Goal: Task Accomplishment & Management: Manage account settings

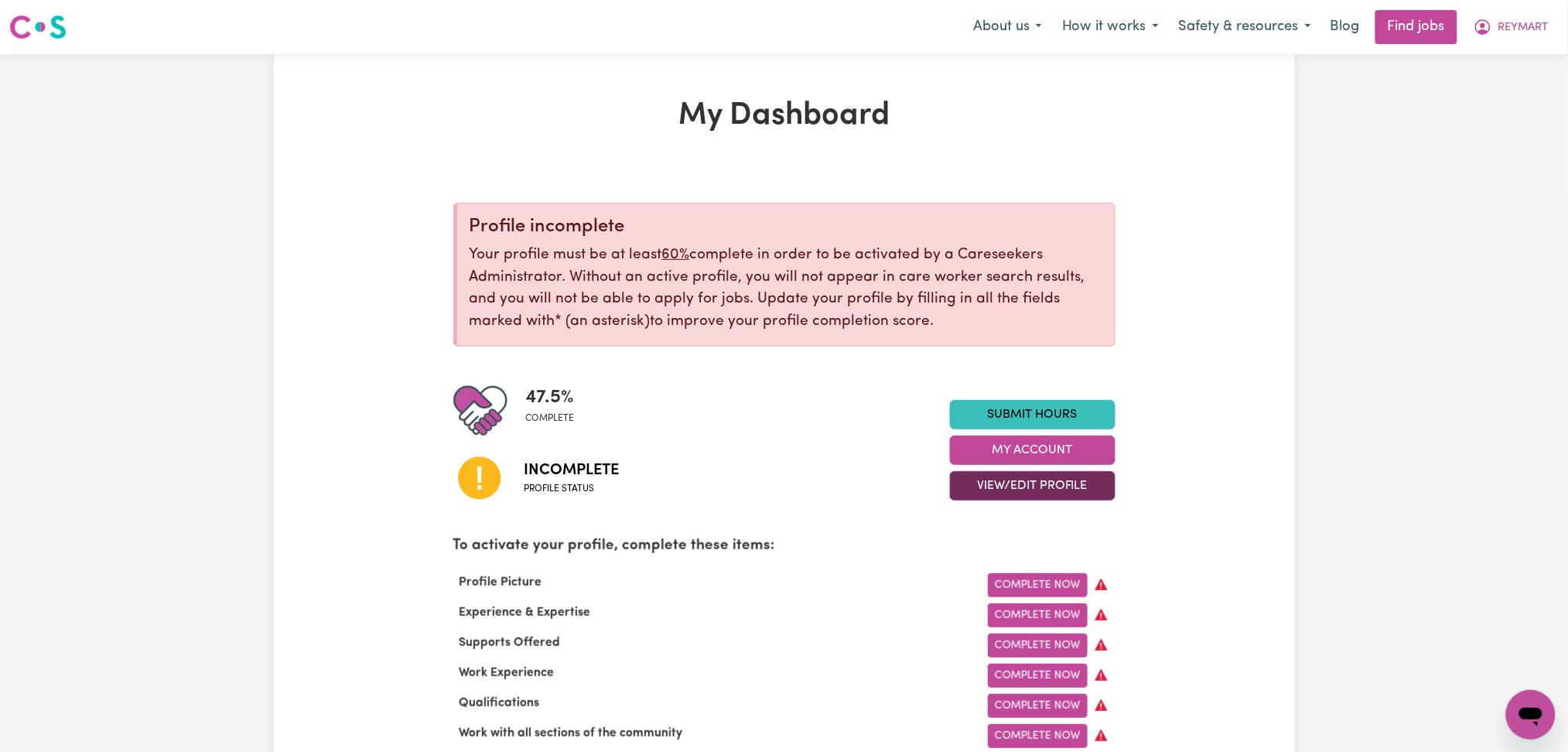
click at [970, 488] on button "View/Edit Profile" at bounding box center [1033, 485] width 166 height 30
click at [981, 572] on link "Profile Completeness" at bounding box center [1023, 587] width 145 height 31
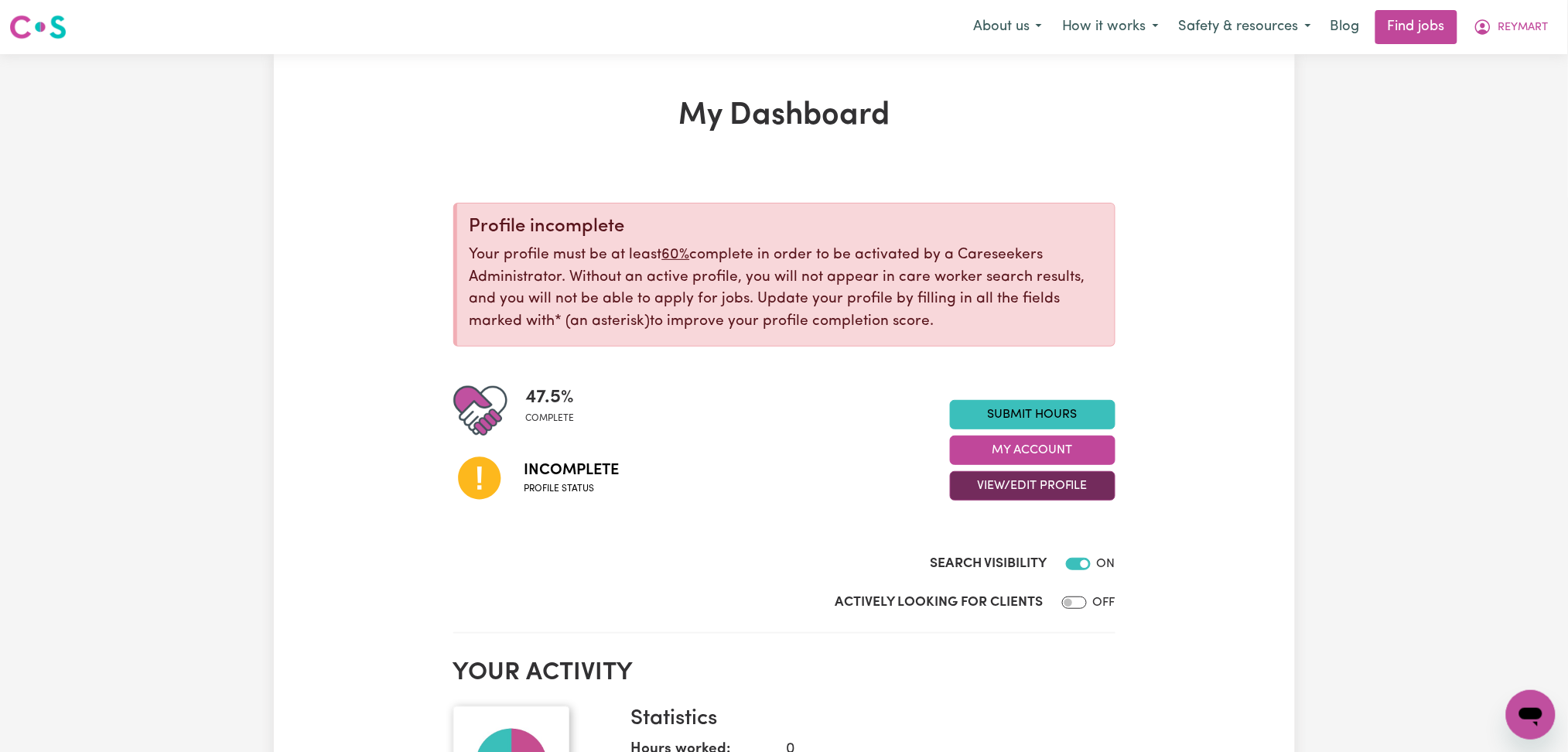
click at [1028, 494] on button "View/Edit Profile" at bounding box center [1033, 485] width 166 height 30
click at [1007, 575] on link "Profile Completeness" at bounding box center [1023, 587] width 145 height 31
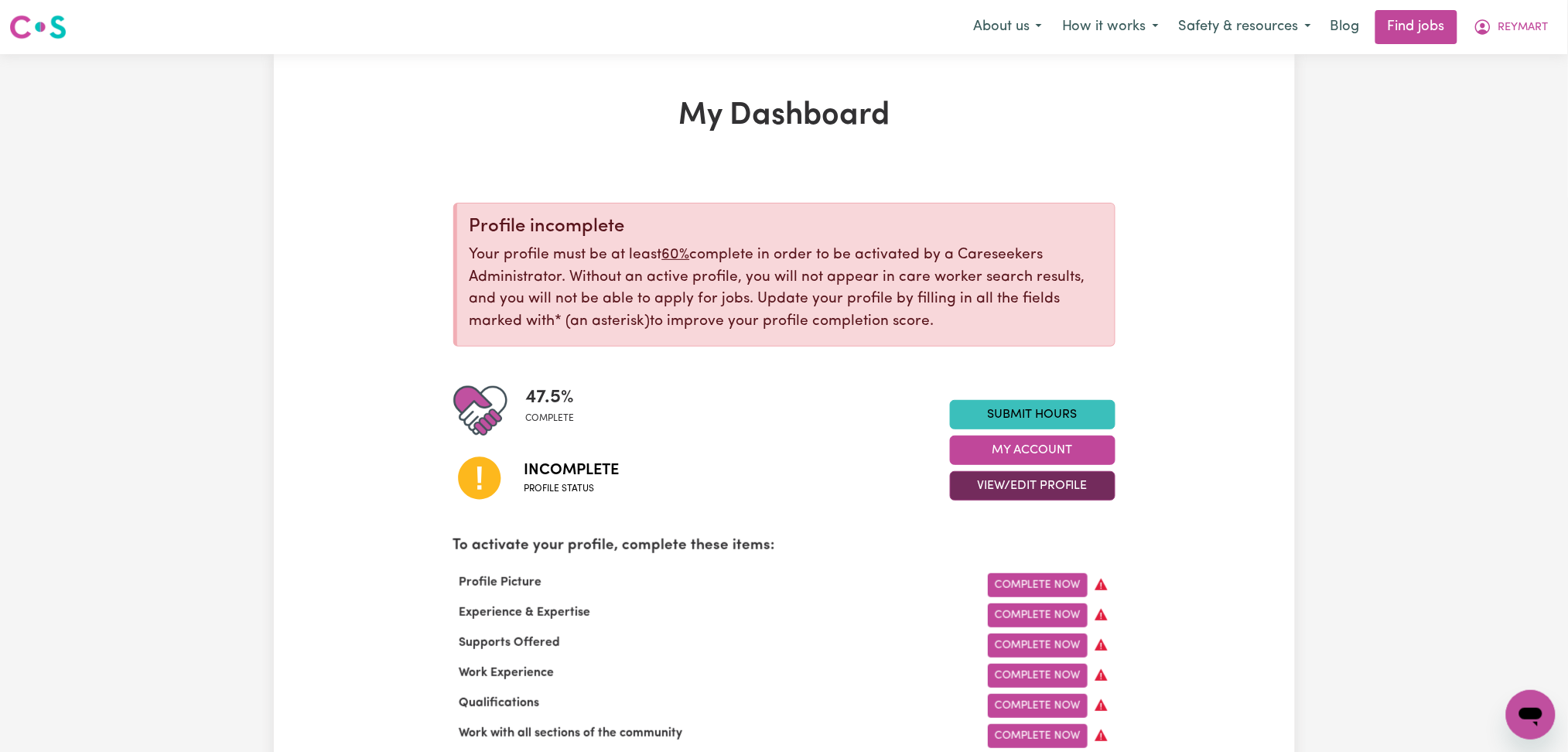
click at [1017, 481] on button "View/Edit Profile" at bounding box center [1033, 485] width 166 height 30
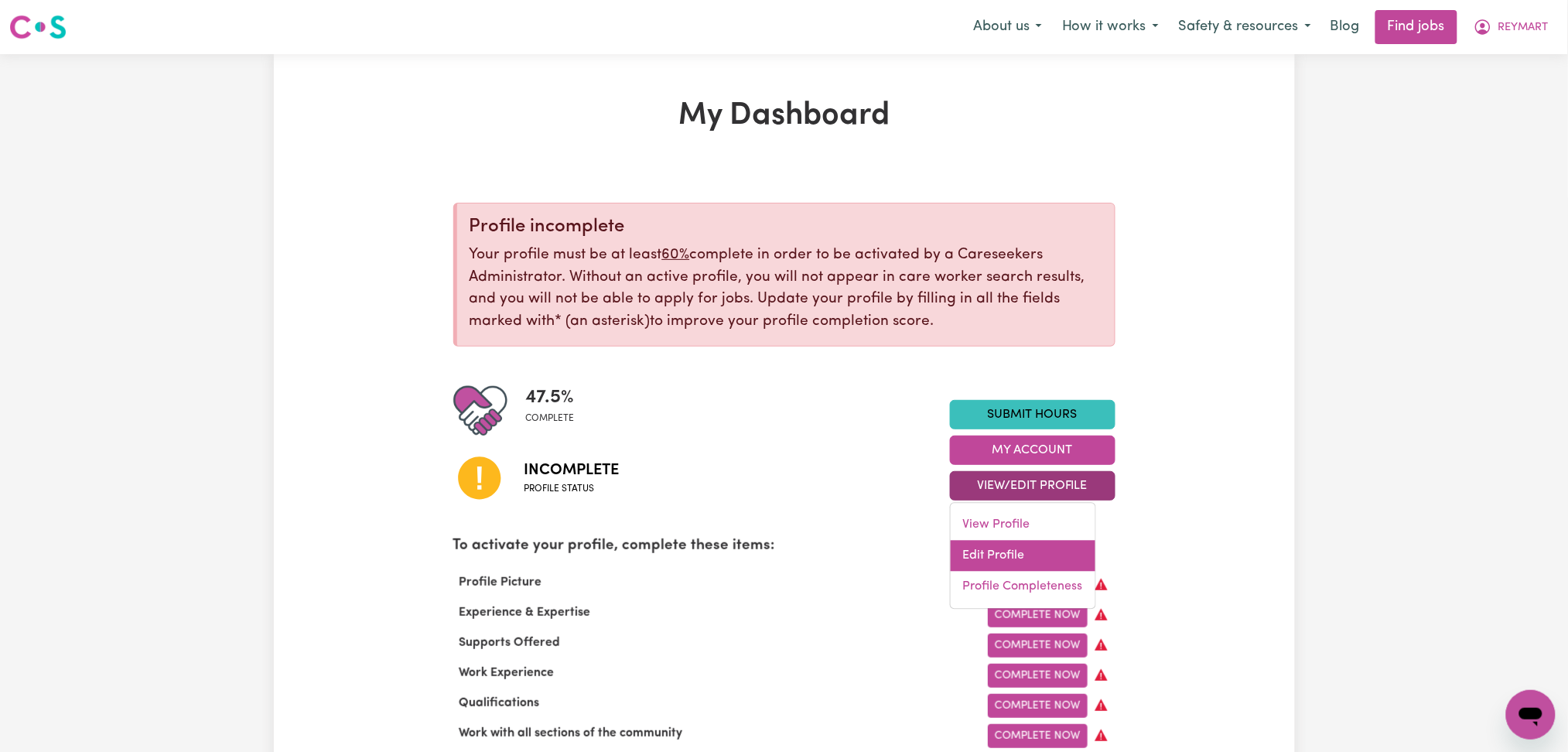
click at [1005, 561] on link "Edit Profile" at bounding box center [1023, 556] width 145 height 31
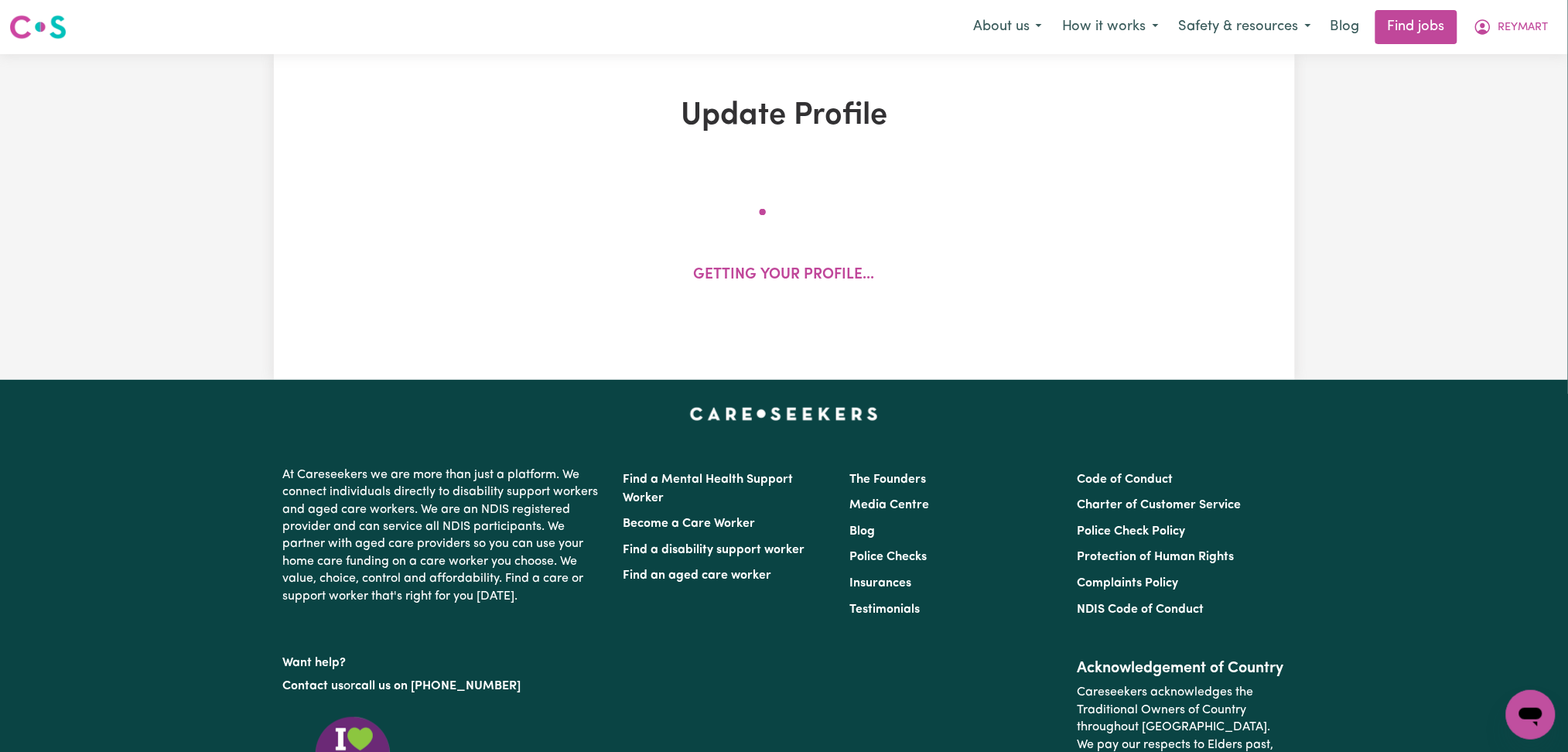
select select "Student Visa"
select select "Studying a healthcare related degree or qualification"
select select "37"
select select "50"
select select "75"
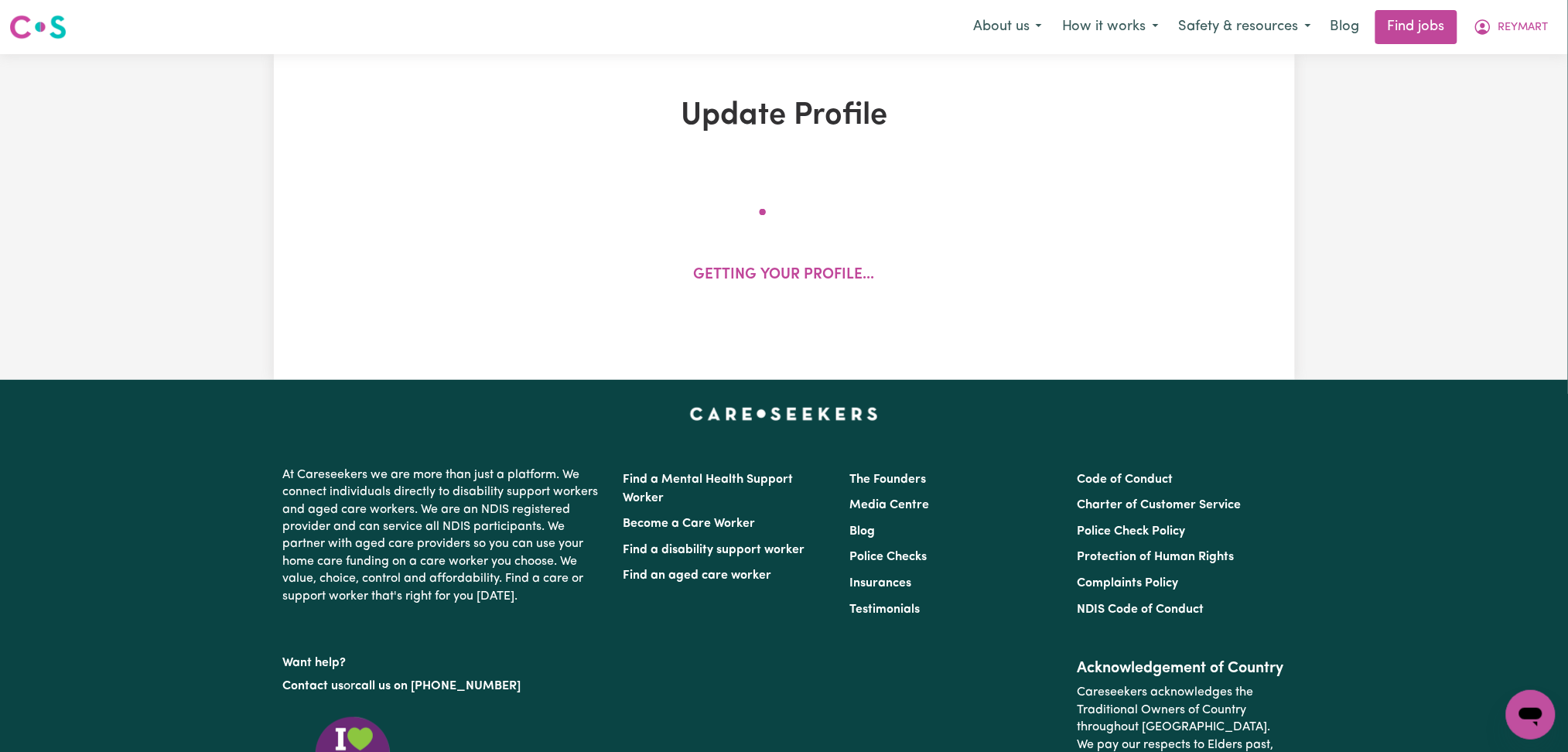
select select "70"
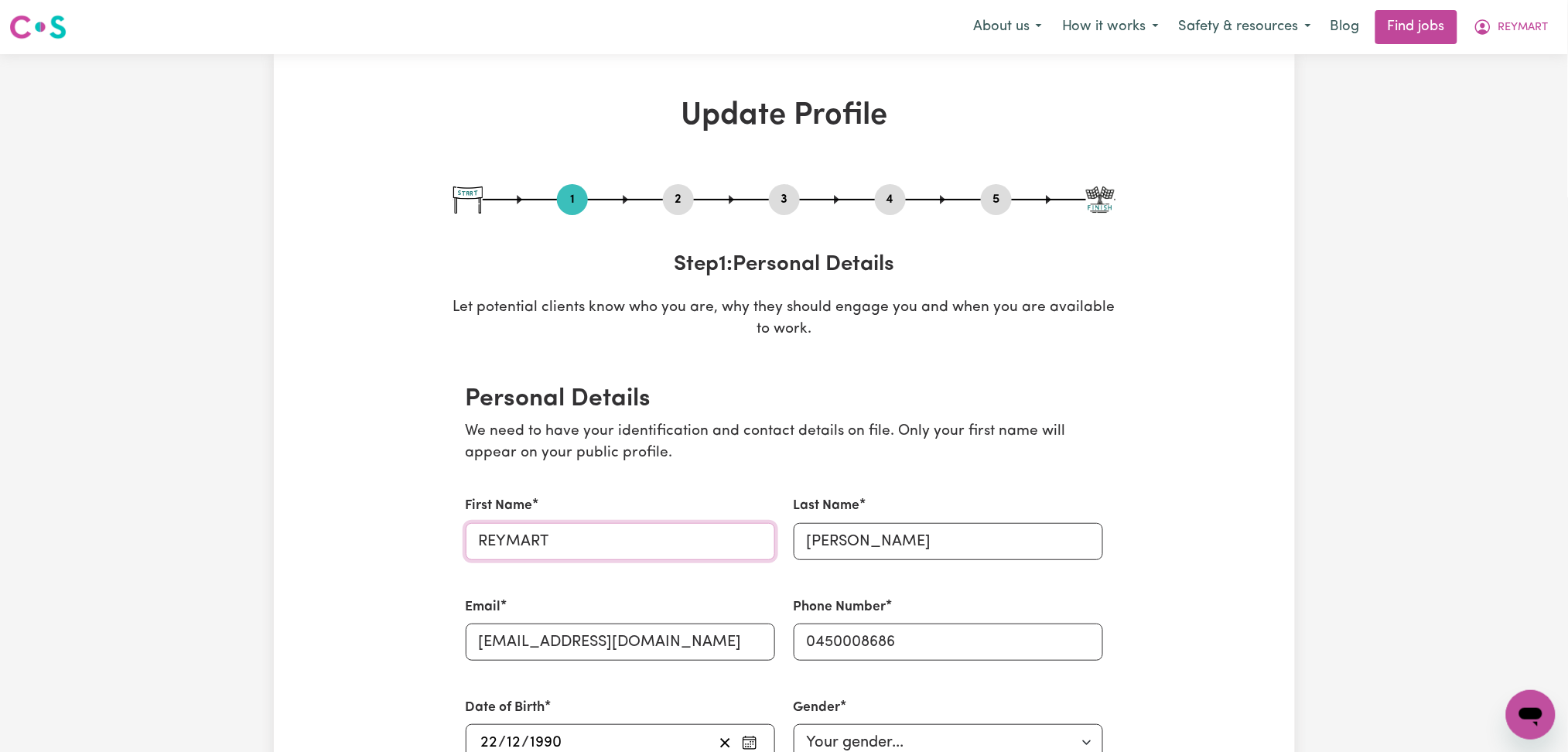
drag, startPoint x: 657, startPoint y: 533, endPoint x: 657, endPoint y: 542, distance: 9.0
click at [657, 539] on input "REYMART" at bounding box center [620, 542] width 309 height 37
drag, startPoint x: 558, startPoint y: 540, endPoint x: 421, endPoint y: 541, distance: 137.0
type input "Reymart"
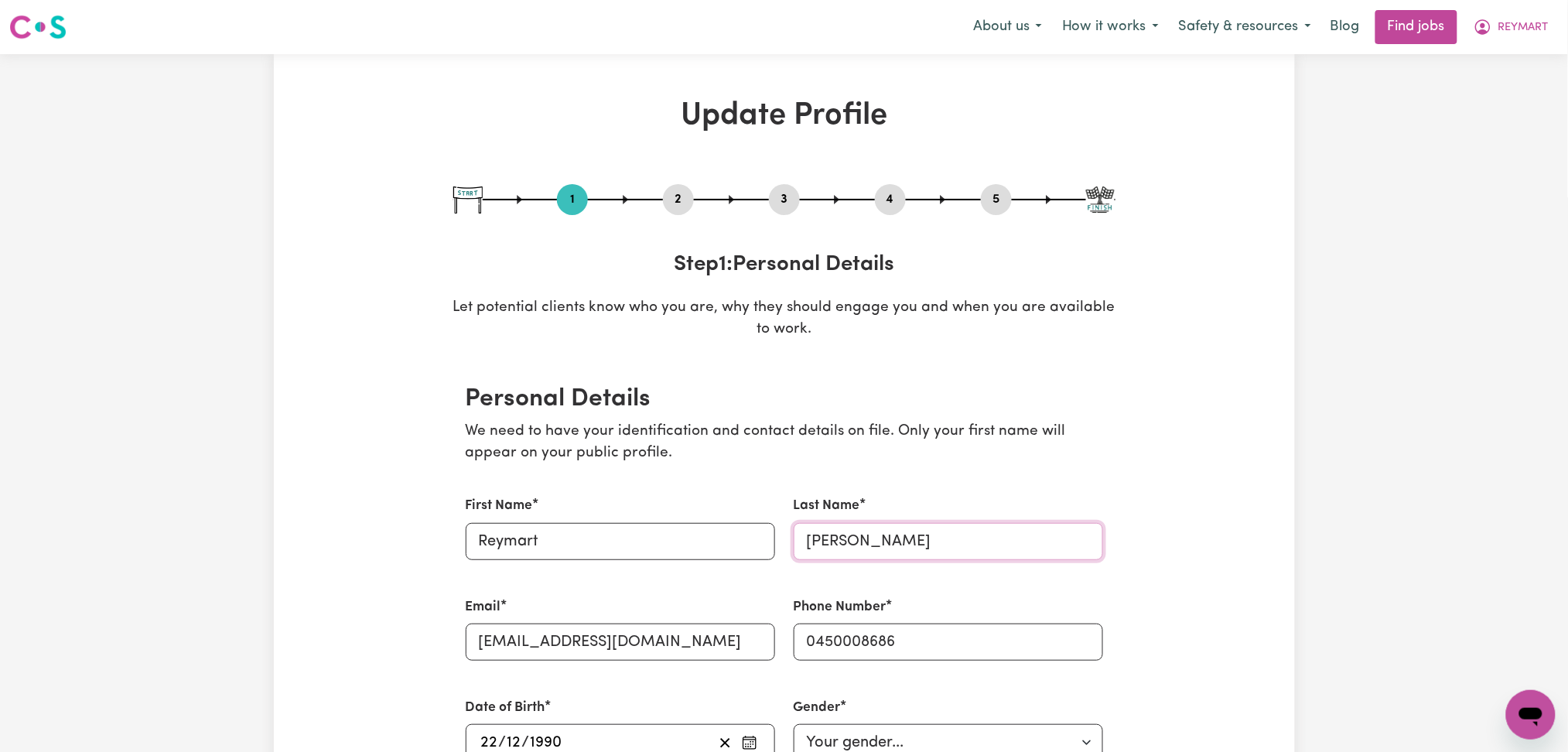
click at [948, 539] on input "[PERSON_NAME]" at bounding box center [948, 542] width 309 height 37
drag, startPoint x: 894, startPoint y: 537, endPoint x: 715, endPoint y: 538, distance: 179.0
click at [715, 538] on div "First Name [PERSON_NAME] Last Name [PERSON_NAME] Email [EMAIL_ADDRESS][DOMAIN_N…" at bounding box center [785, 749] width 657 height 543
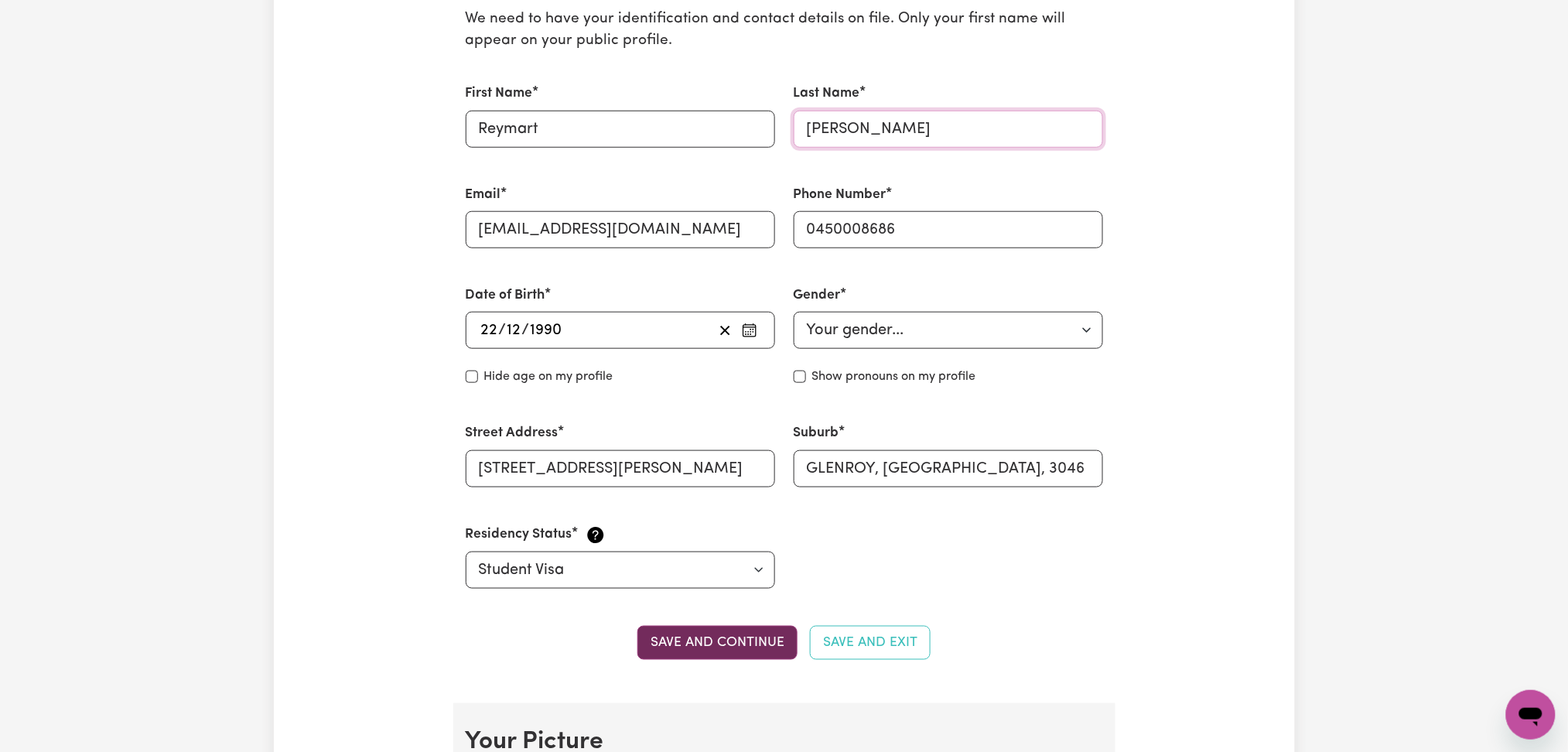
type input "[PERSON_NAME]"
click at [744, 641] on button "Save and continue" at bounding box center [717, 643] width 160 height 34
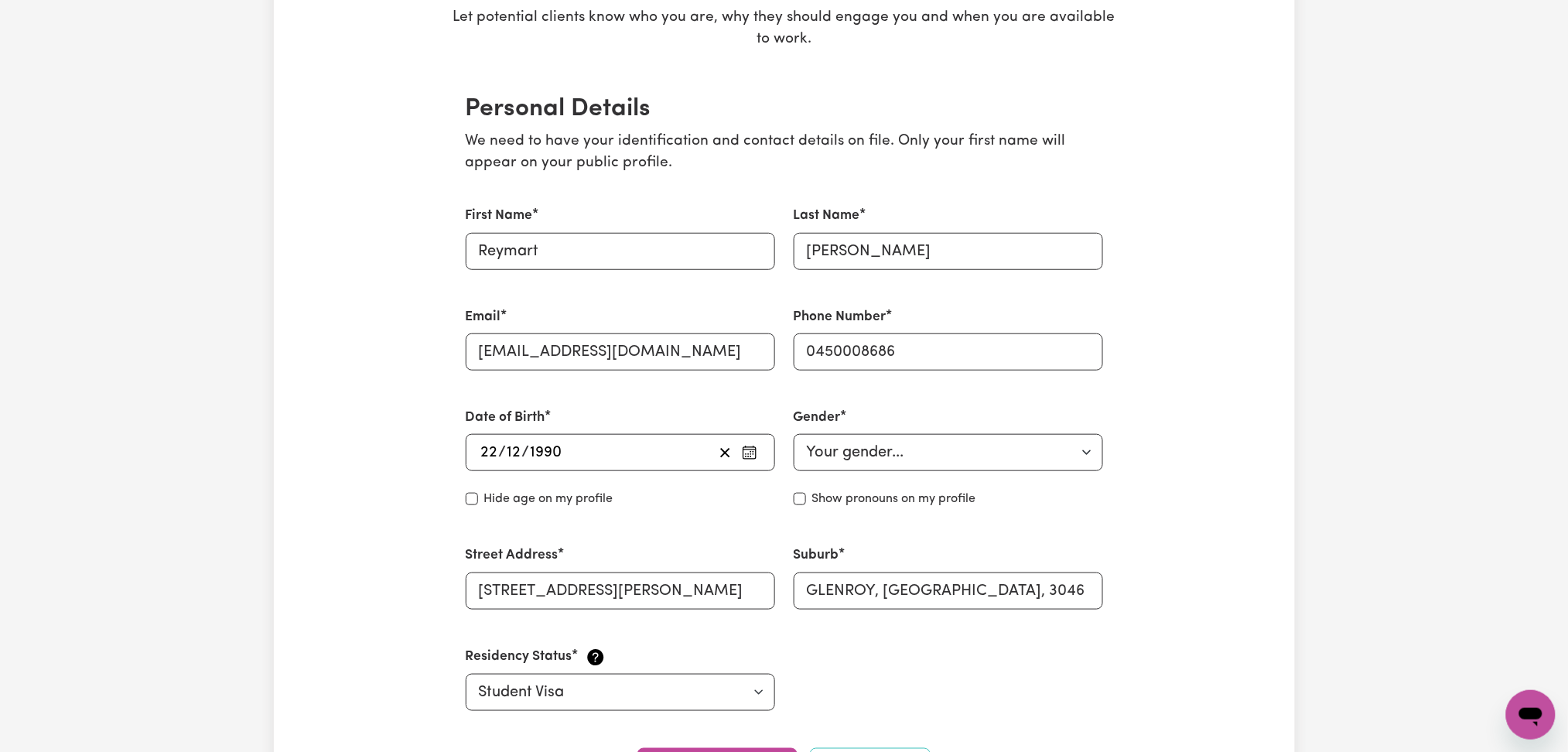
scroll to position [84, 0]
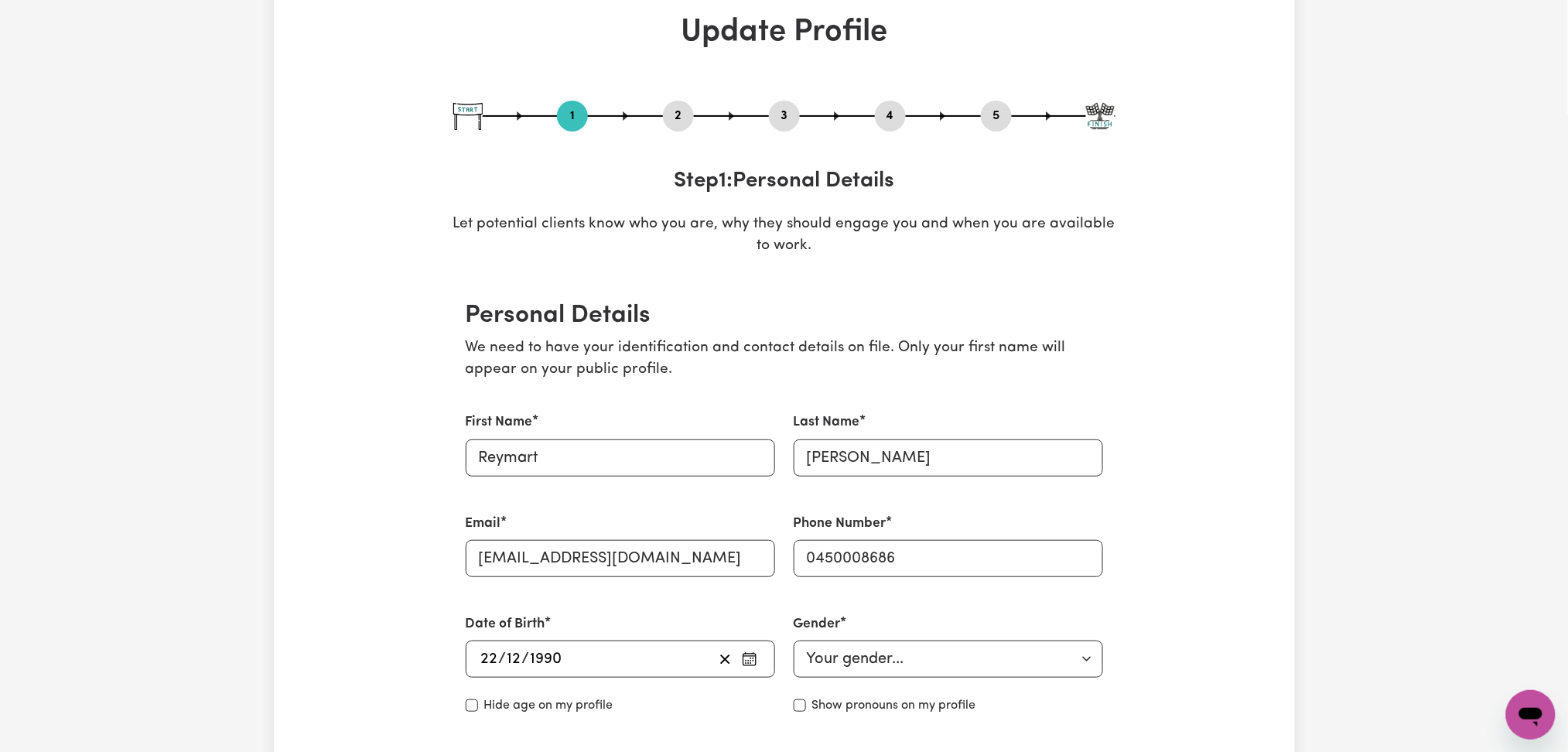
click at [671, 119] on button "2" at bounding box center [678, 115] width 31 height 20
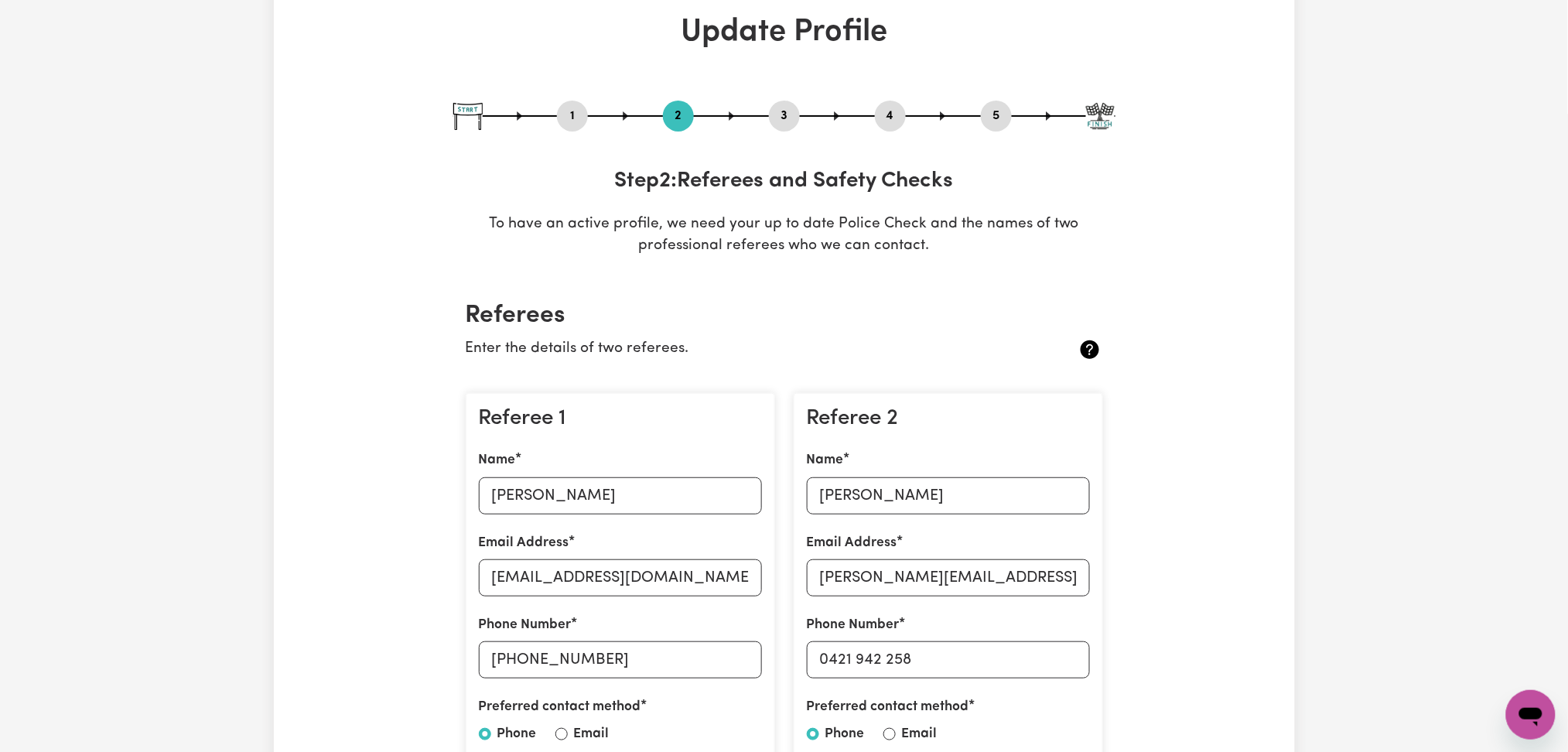
scroll to position [393, 0]
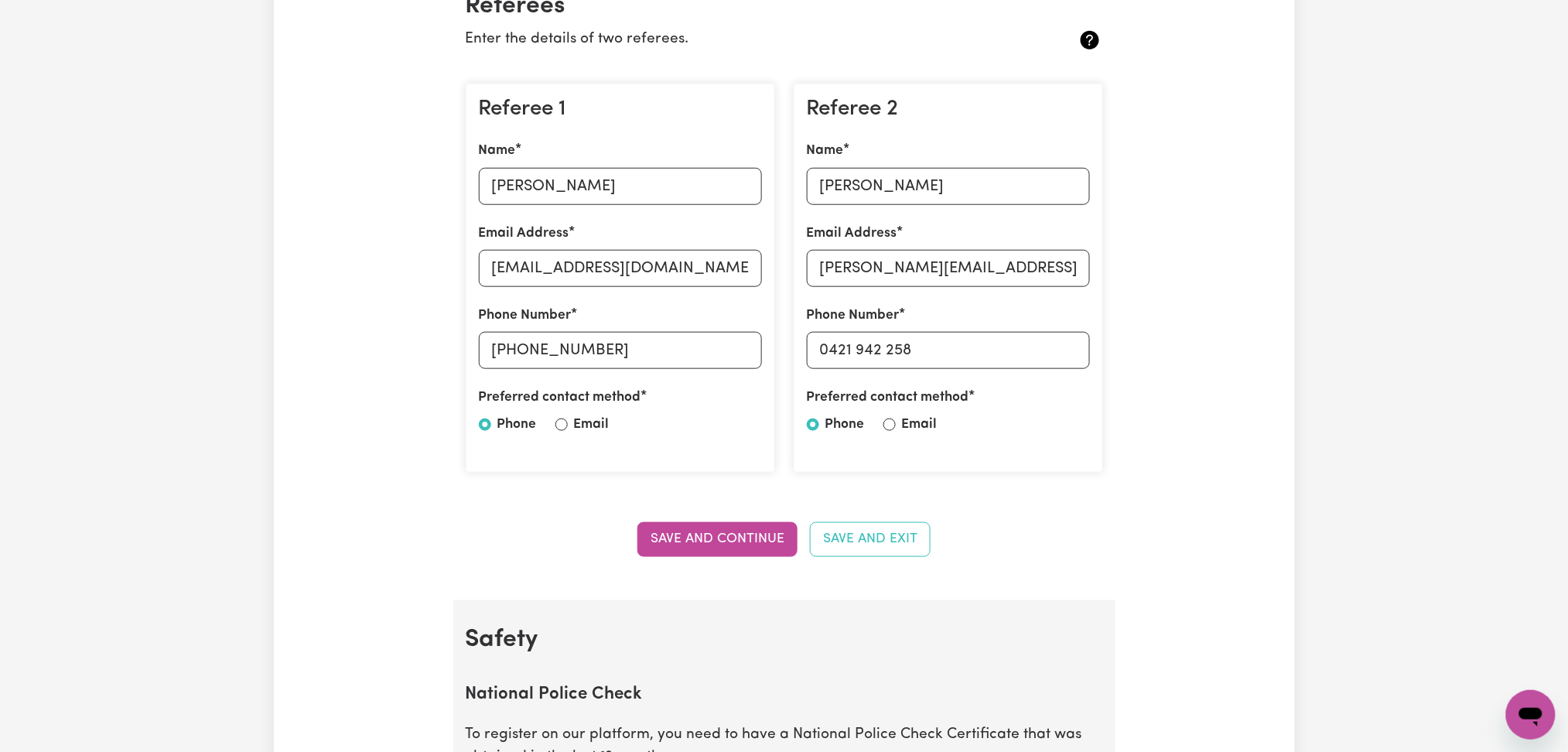
click at [629, 208] on div "Referee 1 Name [PERSON_NAME] Email Address [EMAIL_ADDRESS][DOMAIN_NAME] Phone N…" at bounding box center [620, 279] width 309 height 390
click at [636, 192] on input "[PERSON_NAME]" at bounding box center [620, 186] width 284 height 37
click at [598, 277] on input "[EMAIL_ADDRESS][DOMAIN_NAME]" at bounding box center [620, 268] width 284 height 37
drag, startPoint x: 512, startPoint y: 347, endPoint x: 761, endPoint y: 381, distance: 251.3
click at [761, 381] on div "Referee 1 Name [PERSON_NAME] Email Address [EMAIL_ADDRESS][DOMAIN_NAME] Phone N…" at bounding box center [620, 279] width 309 height 390
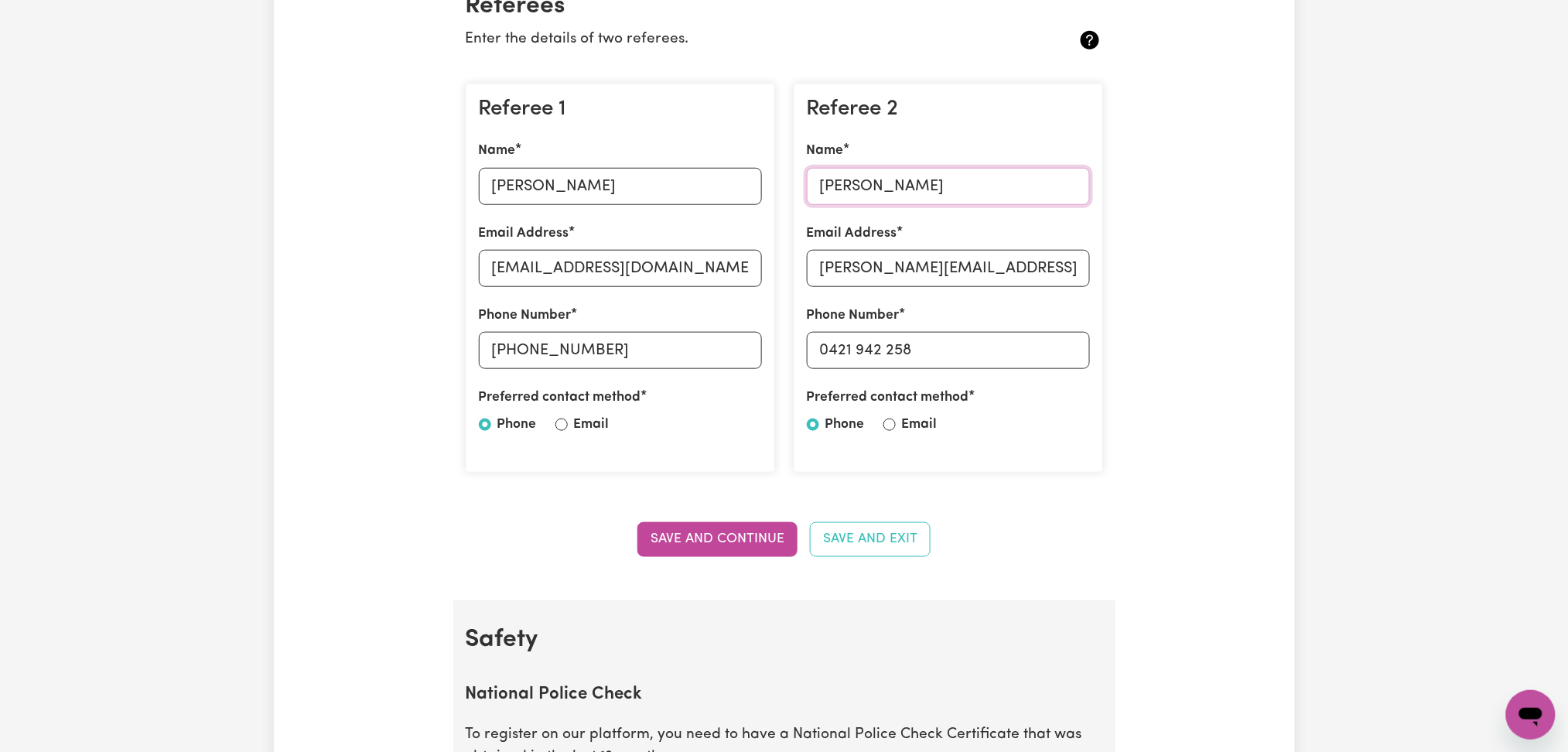
click at [868, 190] on input "[PERSON_NAME]" at bounding box center [949, 186] width 284 height 37
click at [876, 266] on input "[PERSON_NAME][EMAIL_ADDRESS][PERSON_NAME][DOMAIN_NAME]" at bounding box center [949, 268] width 284 height 37
drag, startPoint x: 834, startPoint y: 350, endPoint x: 947, endPoint y: 362, distance: 113.6
click at [947, 362] on input "0421 942 258" at bounding box center [949, 350] width 284 height 37
click at [844, 350] on input "0421 942 258" at bounding box center [949, 350] width 284 height 37
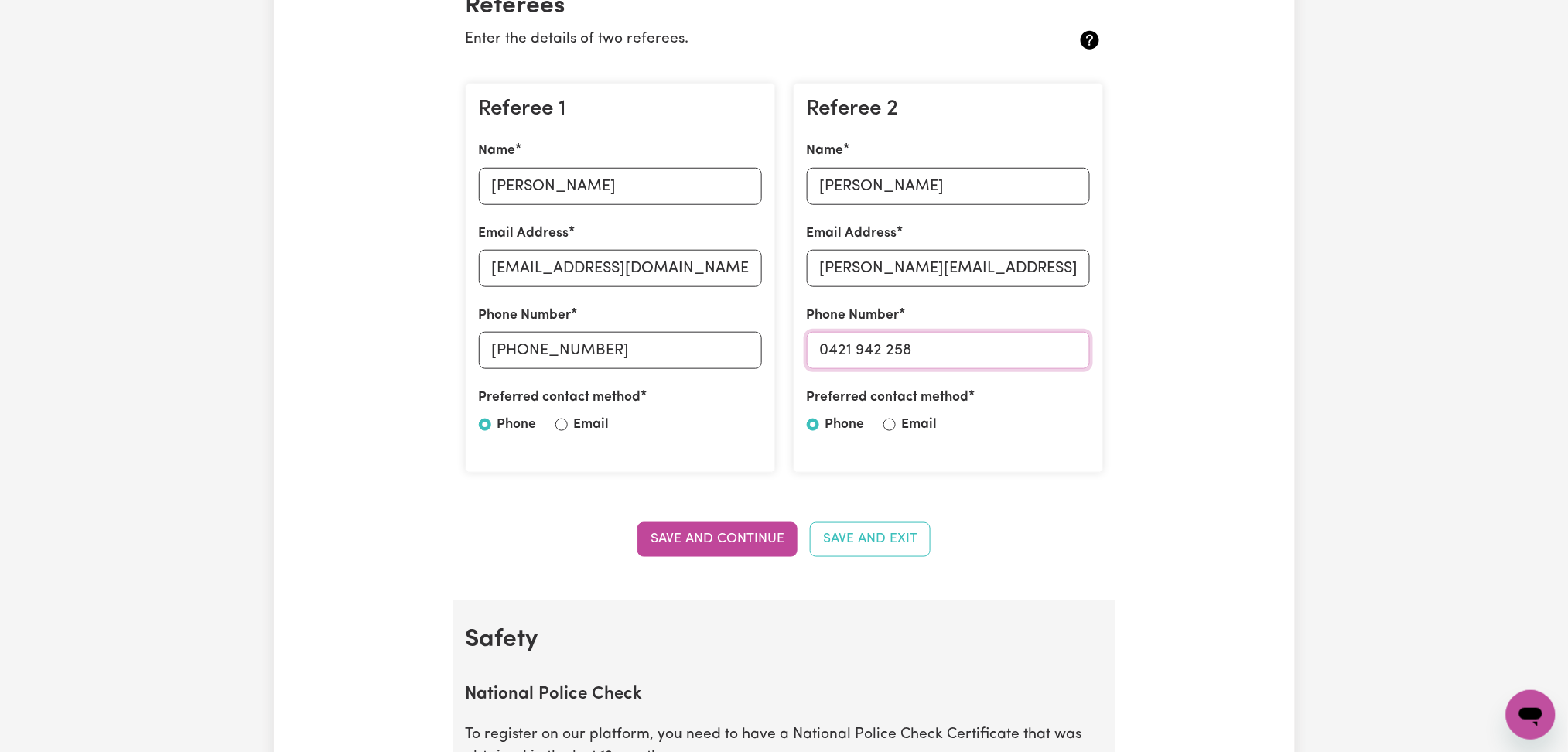
drag, startPoint x: 830, startPoint y: 341, endPoint x: 1042, endPoint y: 354, distance: 212.4
click at [1042, 354] on input "0421 942 258" at bounding box center [949, 350] width 284 height 37
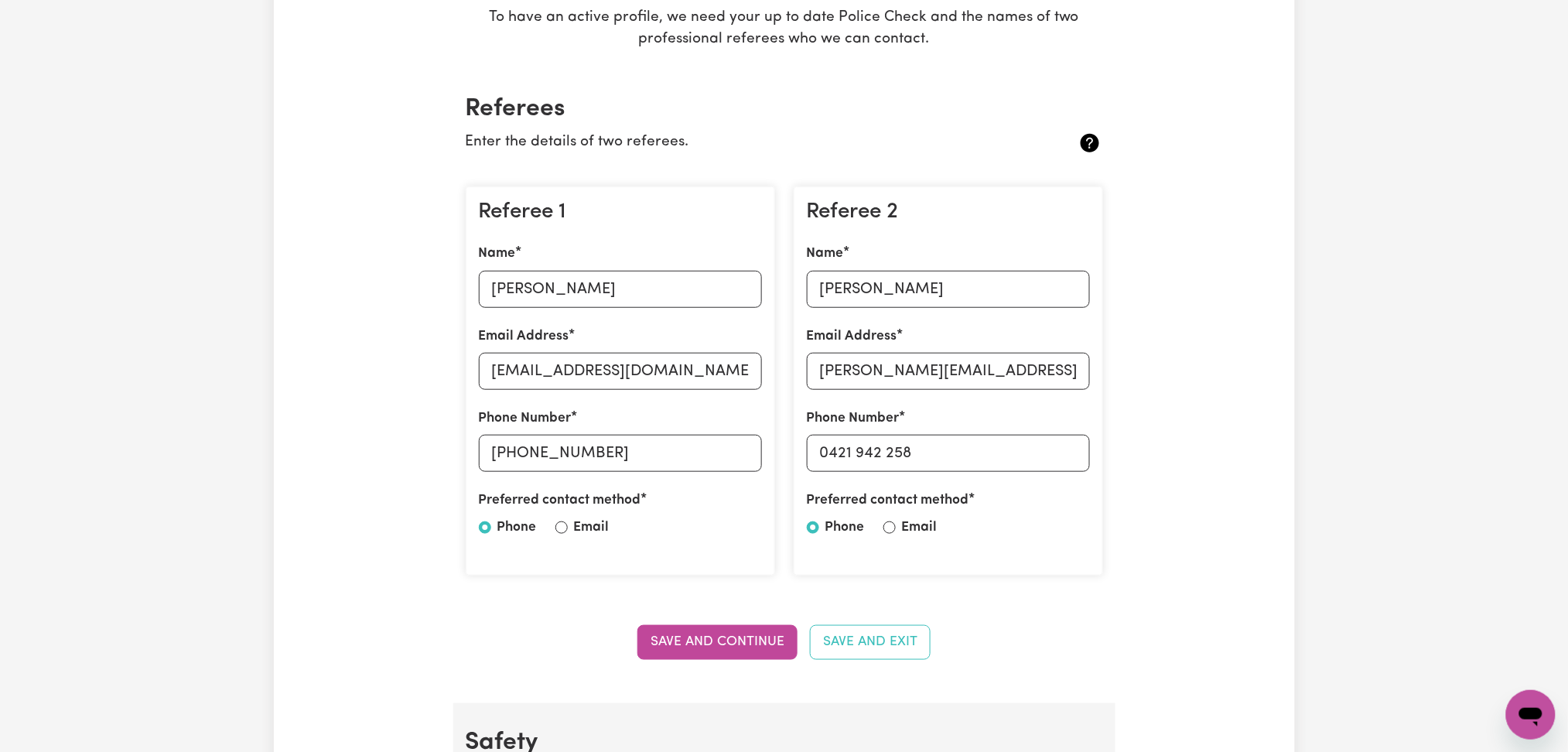
click at [740, 174] on div "Referee 1 Name [PERSON_NAME] Email Address [EMAIL_ADDRESS][DOMAIN_NAME] Phone N…" at bounding box center [620, 382] width 328 height 415
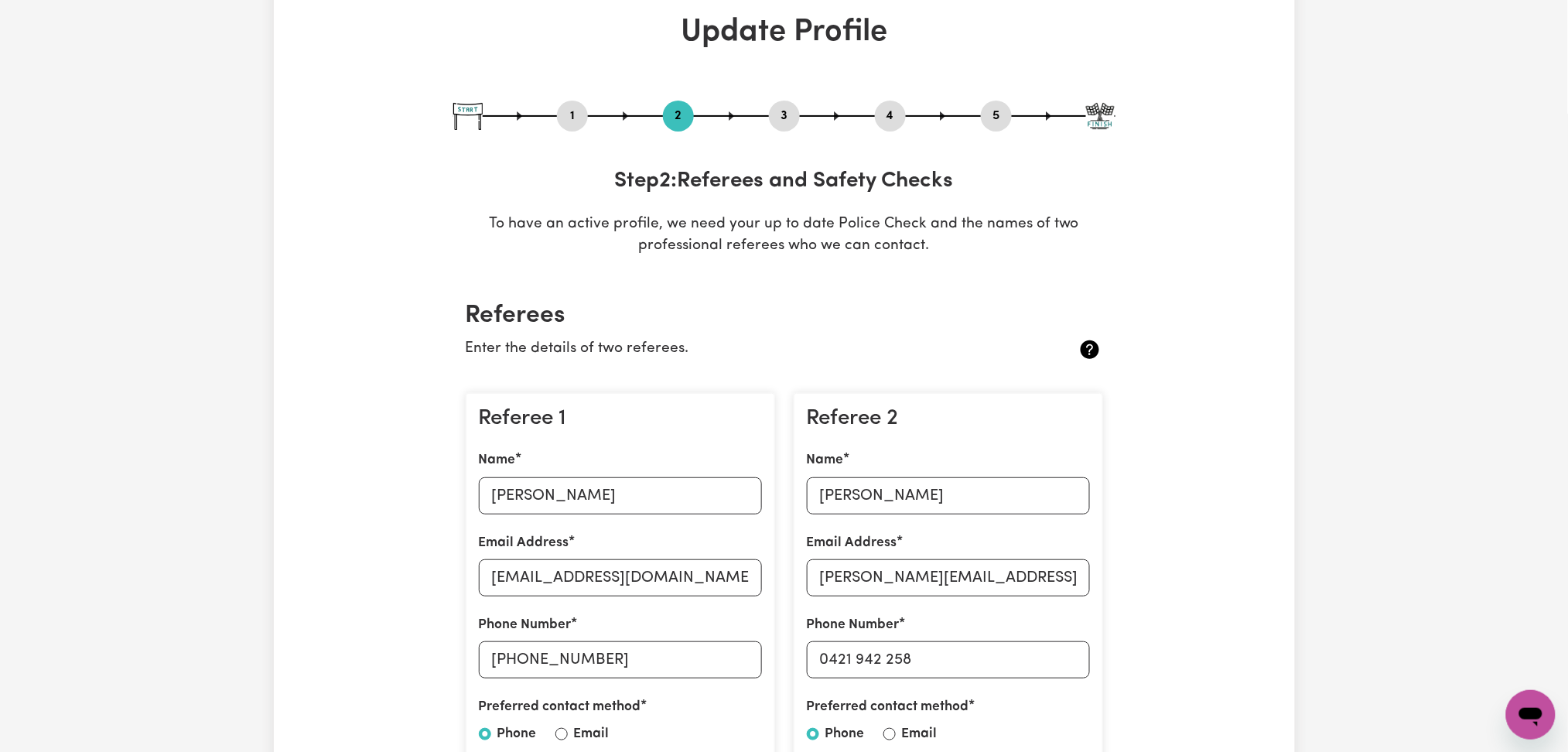
scroll to position [0, 0]
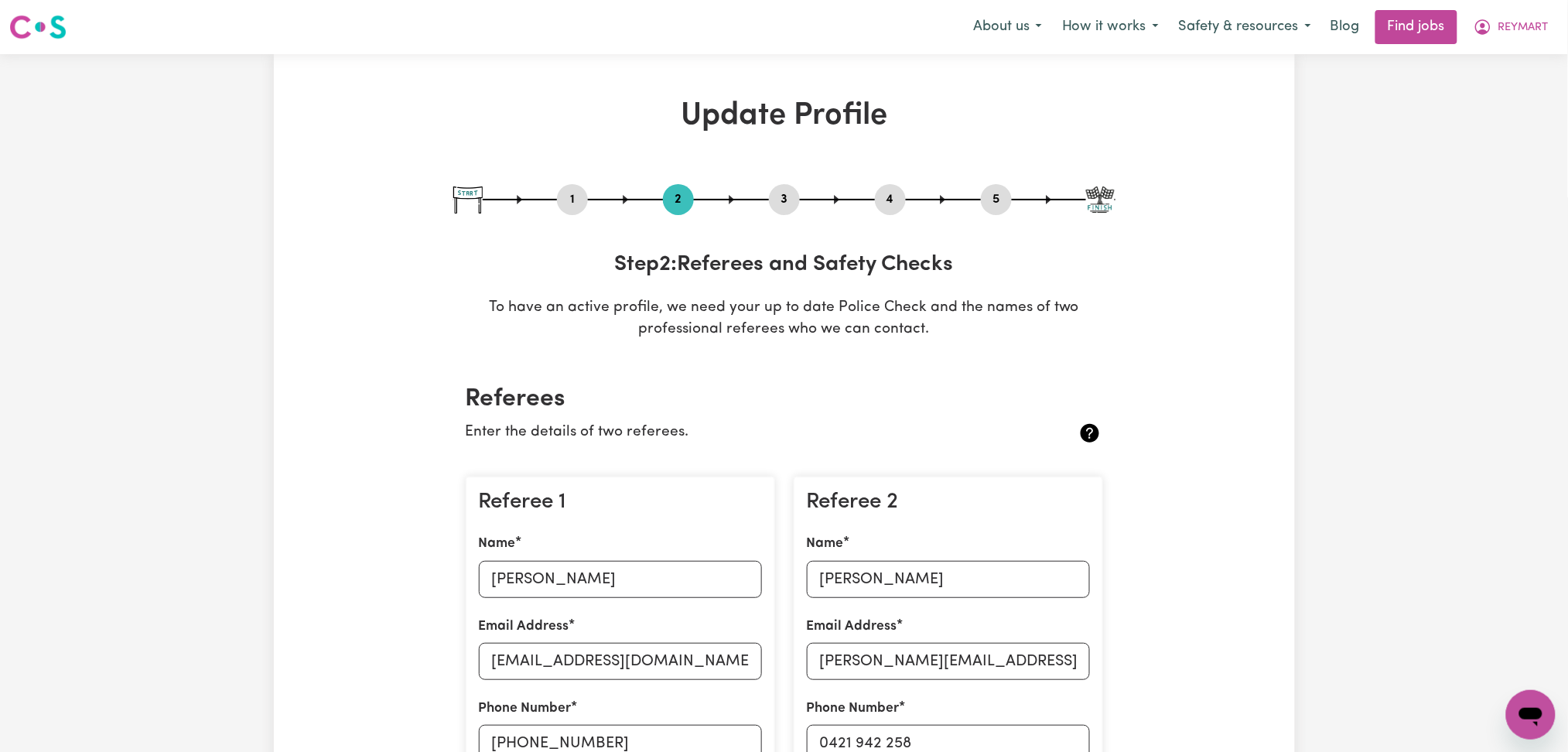
click at [991, 202] on button "5" at bounding box center [996, 199] width 31 height 20
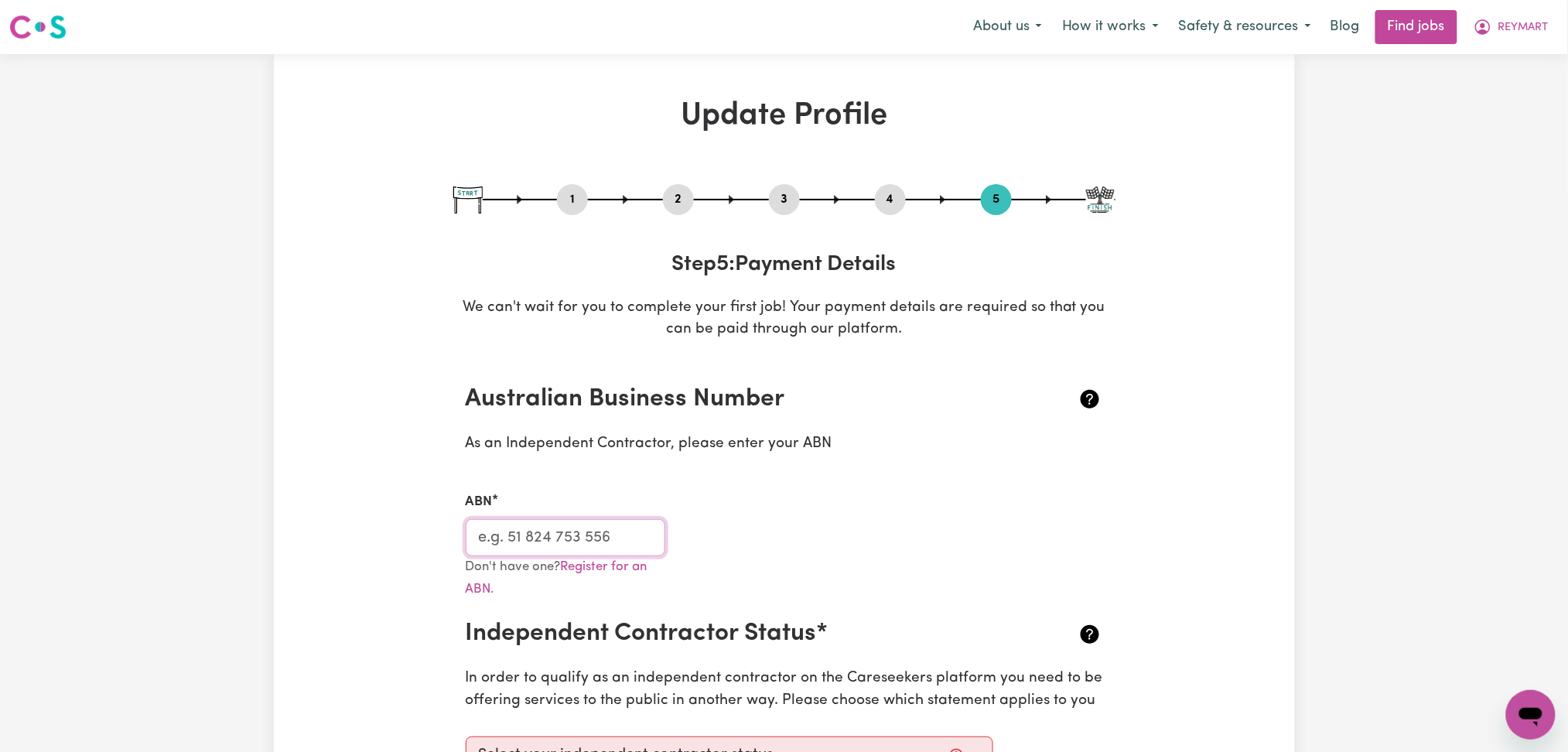
click at [549, 533] on input "ABN" at bounding box center [566, 538] width 201 height 37
click at [1522, 22] on span "REYMART" at bounding box center [1523, 28] width 50 height 17
click at [1506, 112] on link "Logout" at bounding box center [1497, 118] width 122 height 30
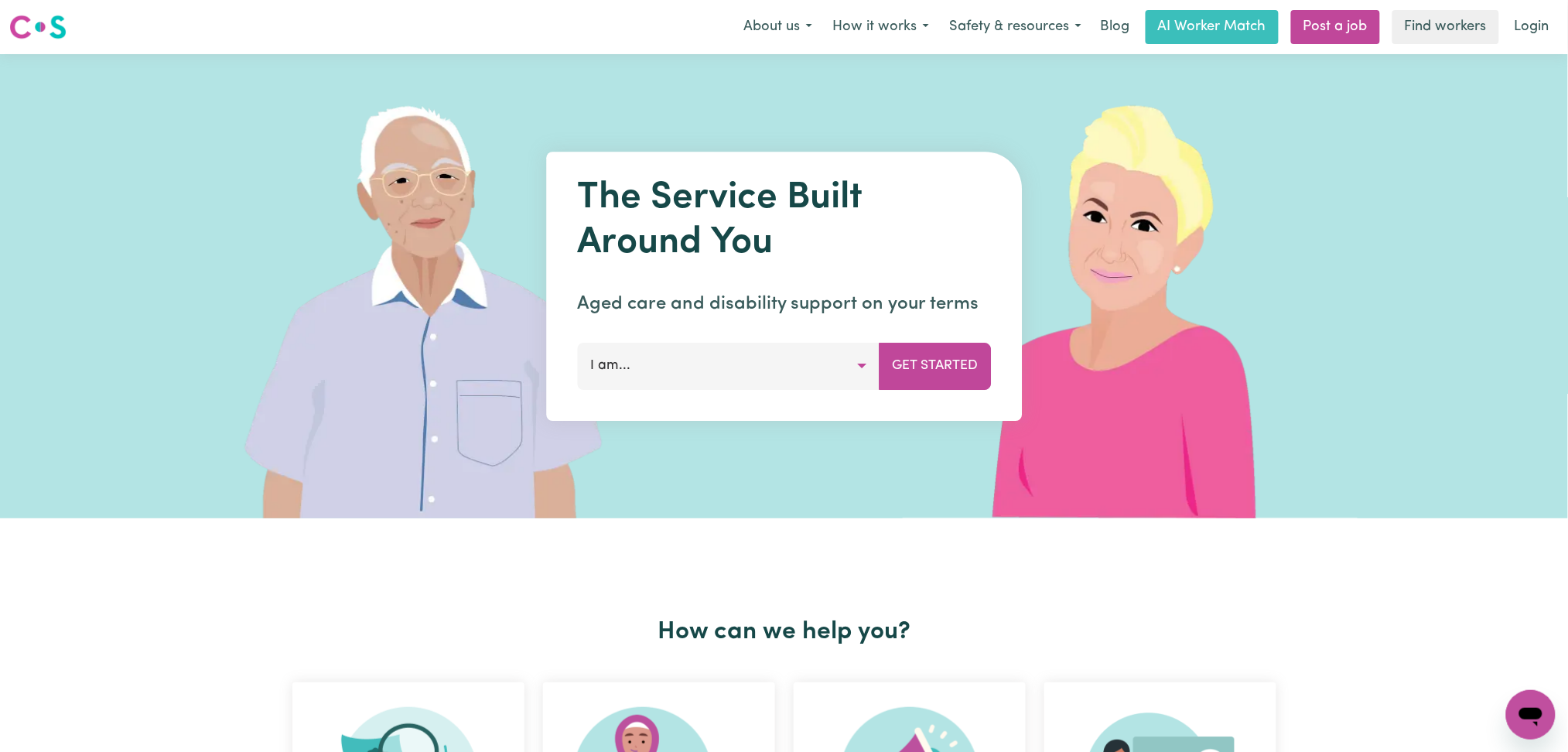
click at [1515, 29] on link "Login" at bounding box center [1533, 28] width 53 height 34
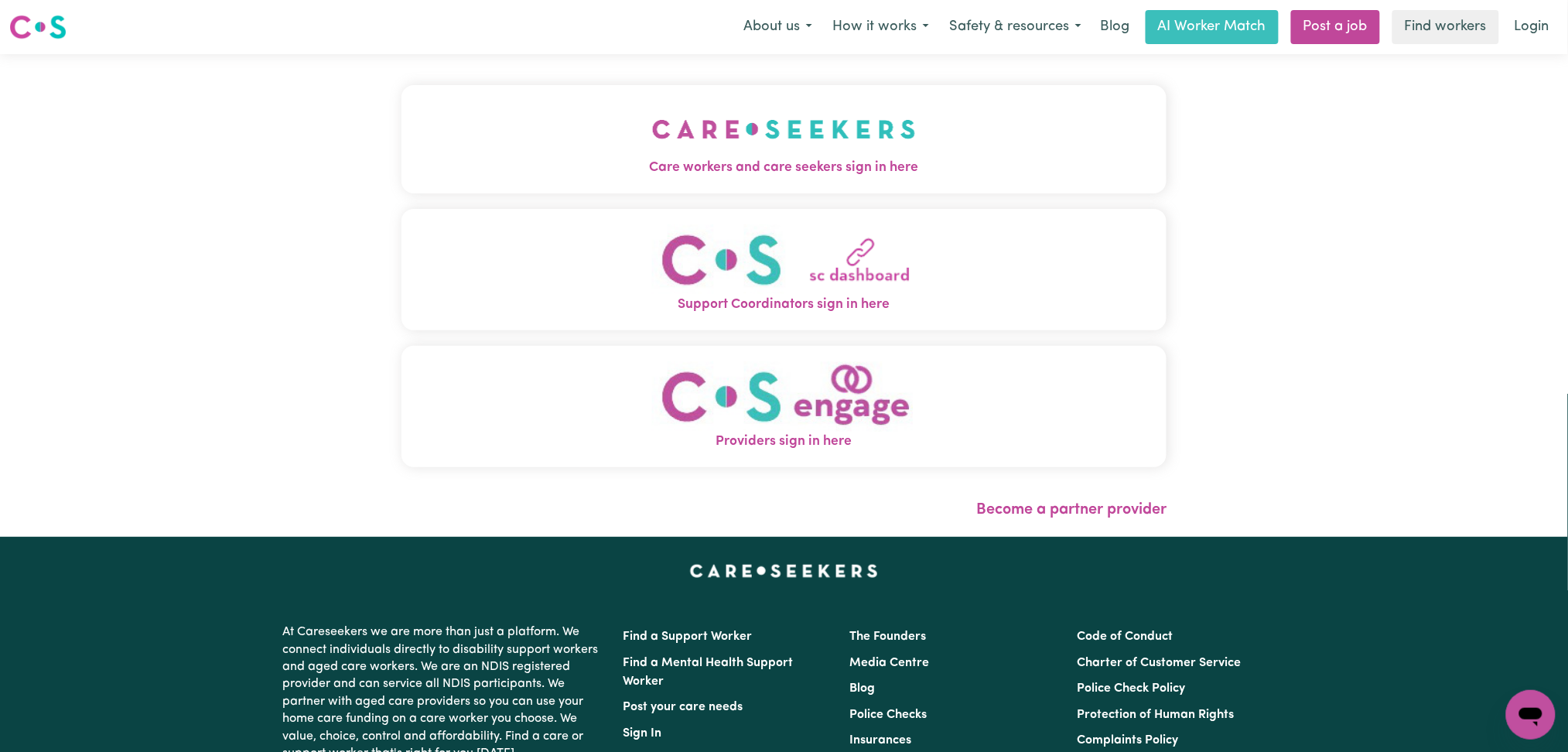
drag, startPoint x: 810, startPoint y: 140, endPoint x: 775, endPoint y: 140, distance: 35.0
click at [810, 140] on button "Care workers and care seekers sign in here" at bounding box center [784, 139] width 766 height 109
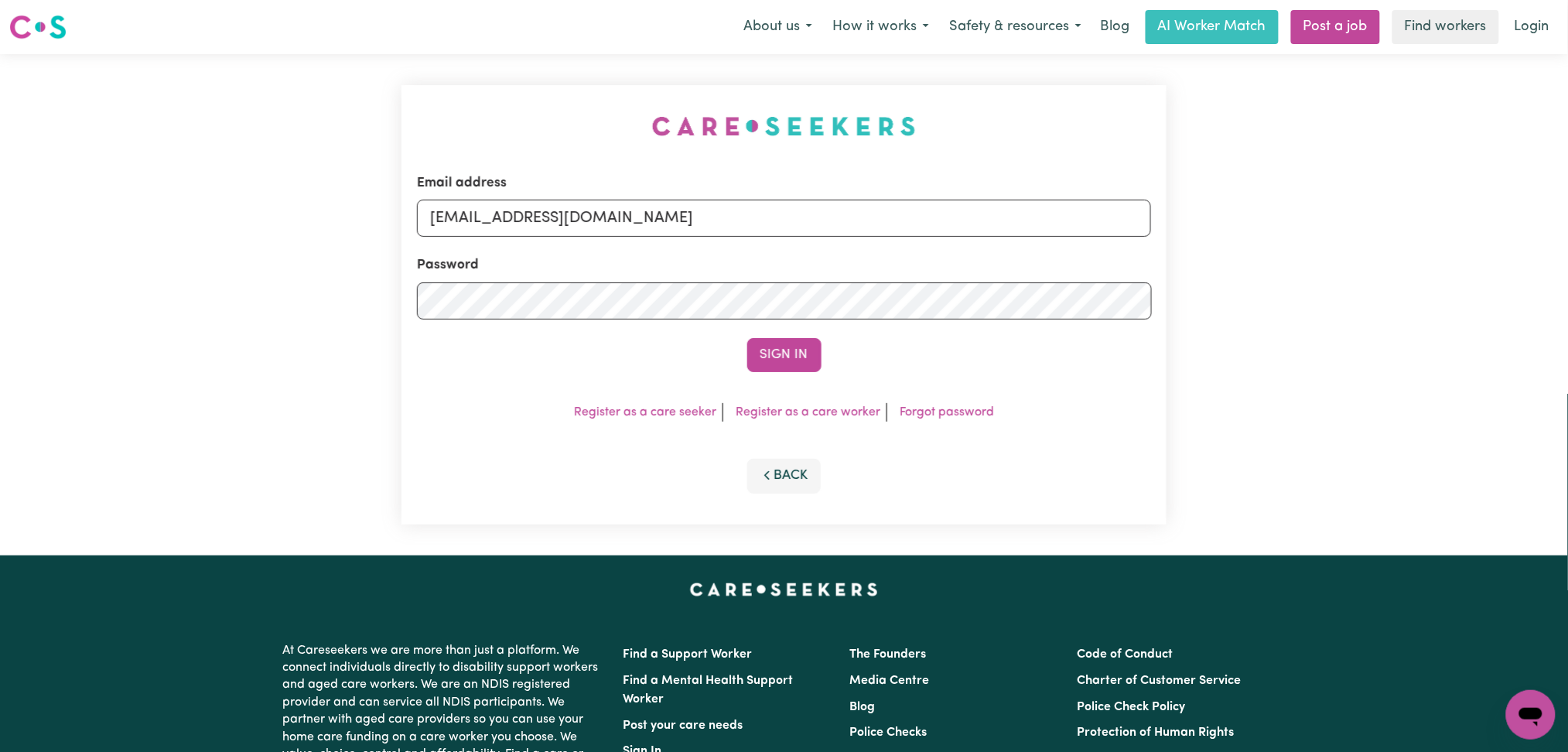
click at [729, 135] on div "Email address [EMAIL_ADDRESS][DOMAIN_NAME] Password Sign In Register as a care …" at bounding box center [784, 305] width 766 height 440
click at [666, 162] on div "Email address [EMAIL_ADDRESS][DOMAIN_NAME] Password Sign In Register as a care …" at bounding box center [784, 305] width 766 height 440
drag, startPoint x: 637, startPoint y: 212, endPoint x: 636, endPoint y: 232, distance: 20.0
click at [637, 214] on input "[EMAIL_ADDRESS][DOMAIN_NAME]" at bounding box center [784, 218] width 735 height 37
drag, startPoint x: 512, startPoint y: 217, endPoint x: 1060, endPoint y: 217, distance: 548.0
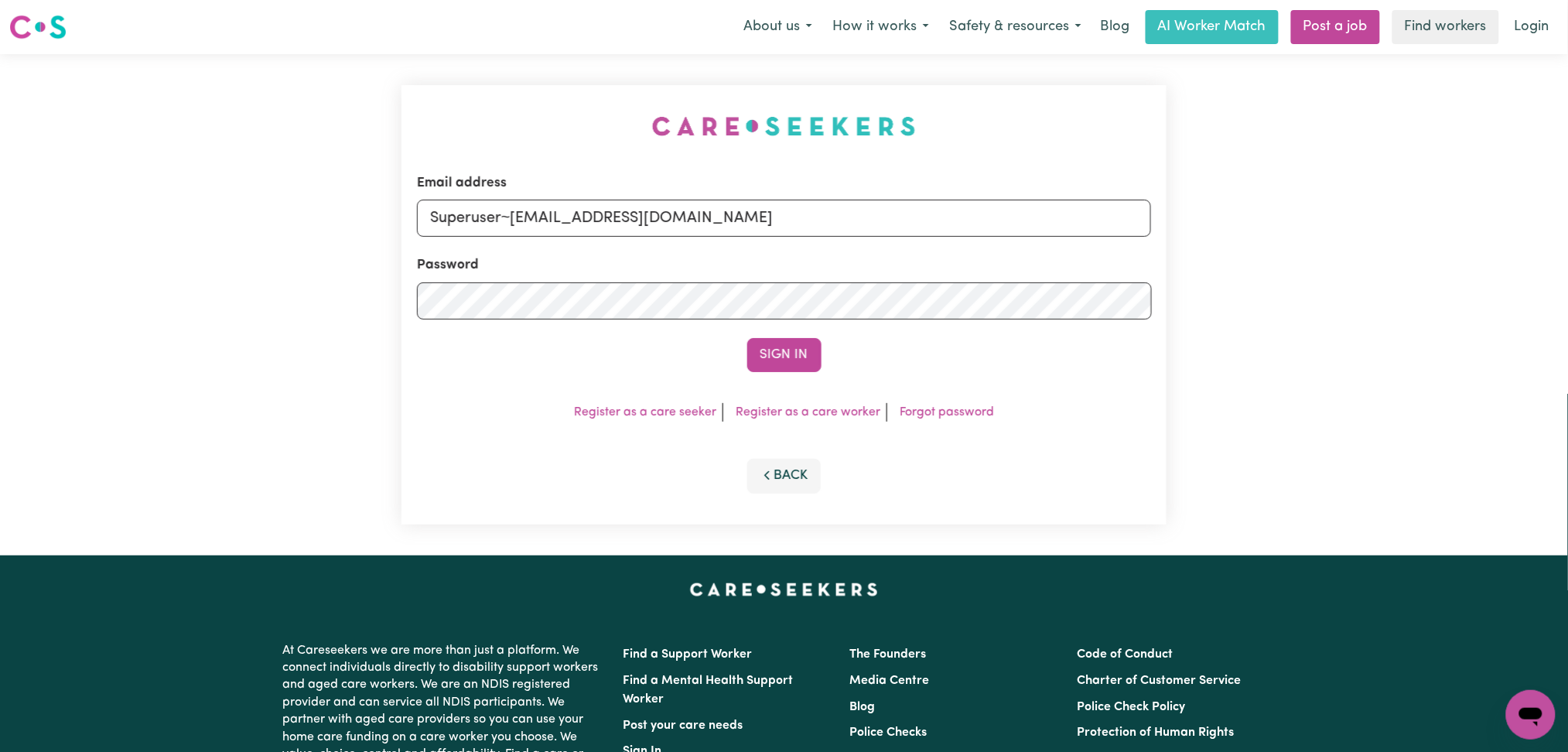
click at [1068, 217] on input "Superuser~[EMAIL_ADDRESS][DOMAIN_NAME]" at bounding box center [784, 218] width 735 height 37
type input "Superuser~[EMAIL_ADDRESS][DOMAIN_NAME]"
drag, startPoint x: 768, startPoint y: 354, endPoint x: 783, endPoint y: 346, distance: 17.0
click at [775, 351] on button "Sign In" at bounding box center [785, 355] width 74 height 34
